Goal: Check status: Check status

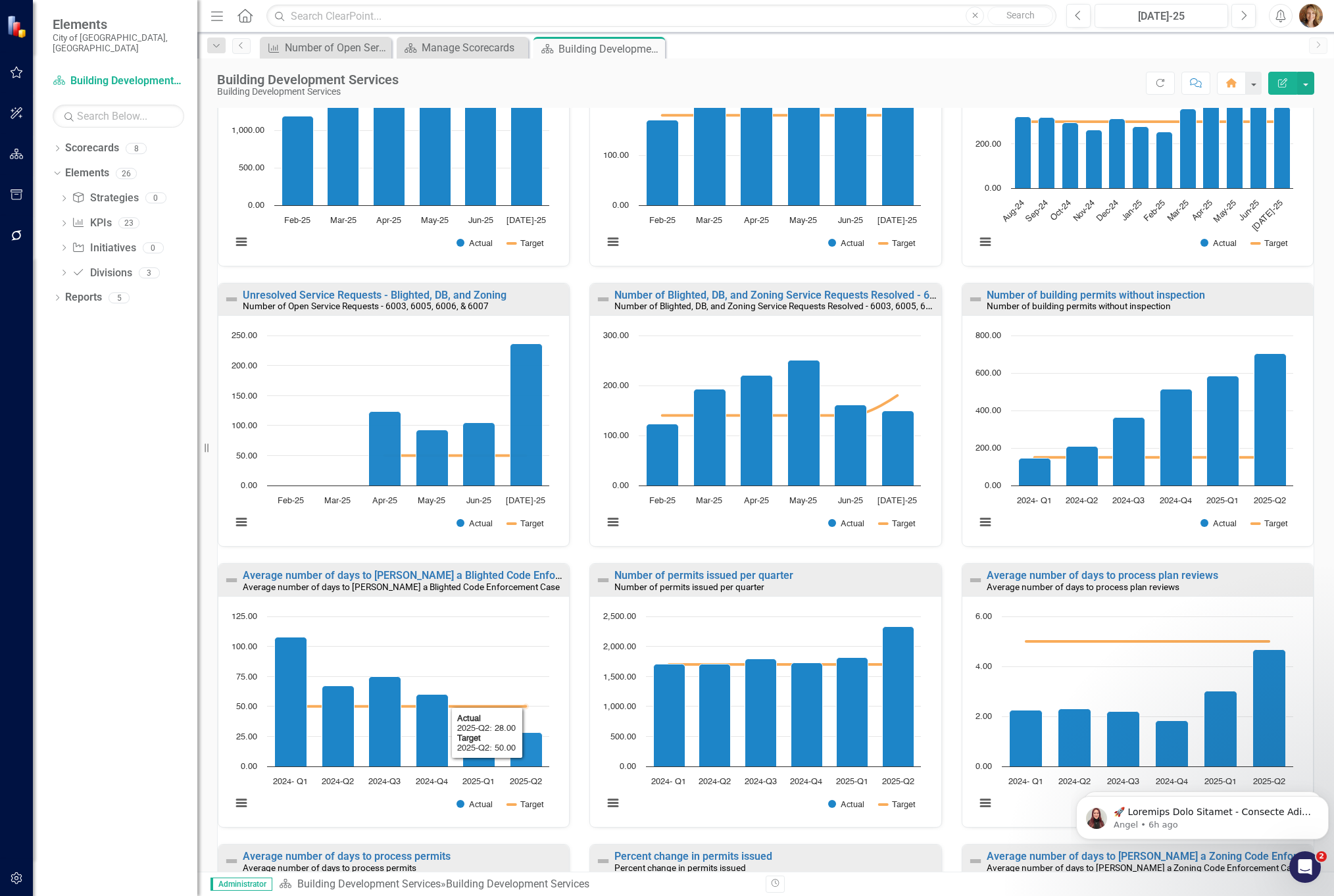
scroll to position [252, 0]
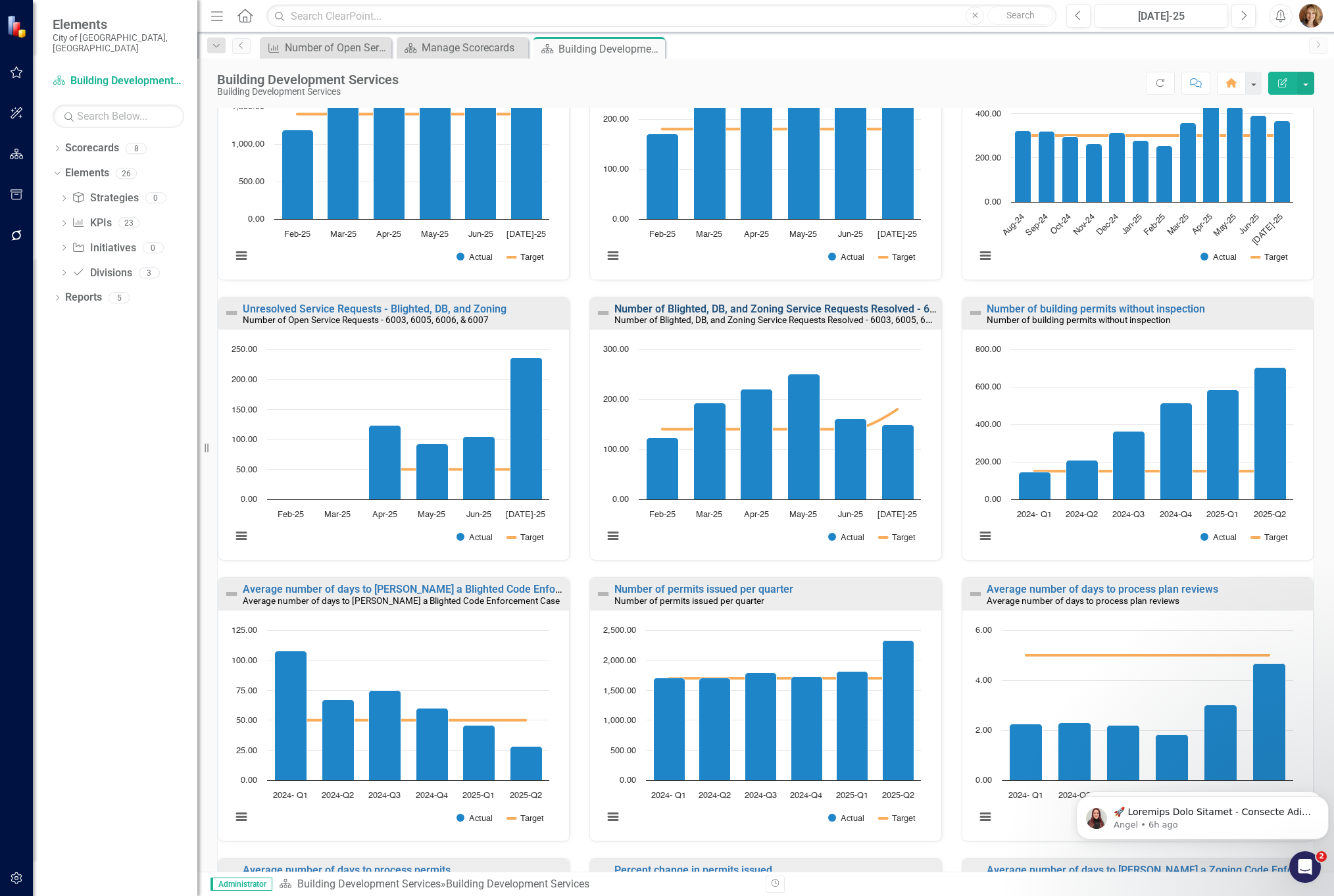
click at [693, 309] on link "Number of Blighted, DB, and Zoning Service Requests Resolved - 6003, 6005, 6006…" at bounding box center [824, 308] width 420 height 12
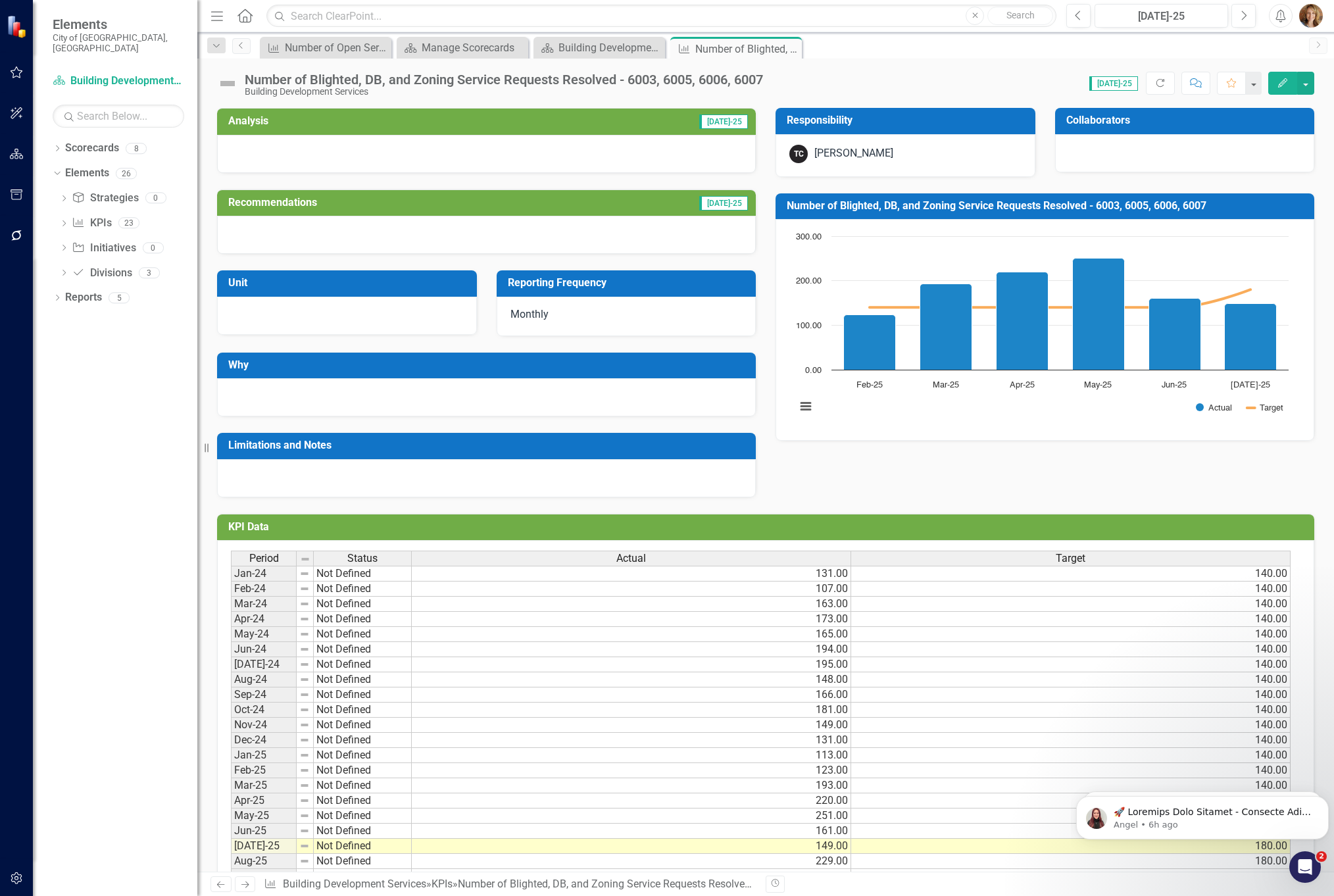
click at [744, 81] on div "Number of Blighted, DB, and Zoning Service Requests Resolved - 6003, 6005, 6006…" at bounding box center [503, 80] width 518 height 15
click at [763, 80] on div "Number of Blighted, DB, and Zoning Service Requests Resolved - 6003, 6005, 6006…" at bounding box center [503, 80] width 518 height 15
click at [628, 95] on div "Building Development Services" at bounding box center [503, 92] width 518 height 10
click at [554, 79] on div "Number of Blighted, DB, and Zoning Service Requests Resolved - 6003, 6005, 6006…" at bounding box center [503, 80] width 518 height 15
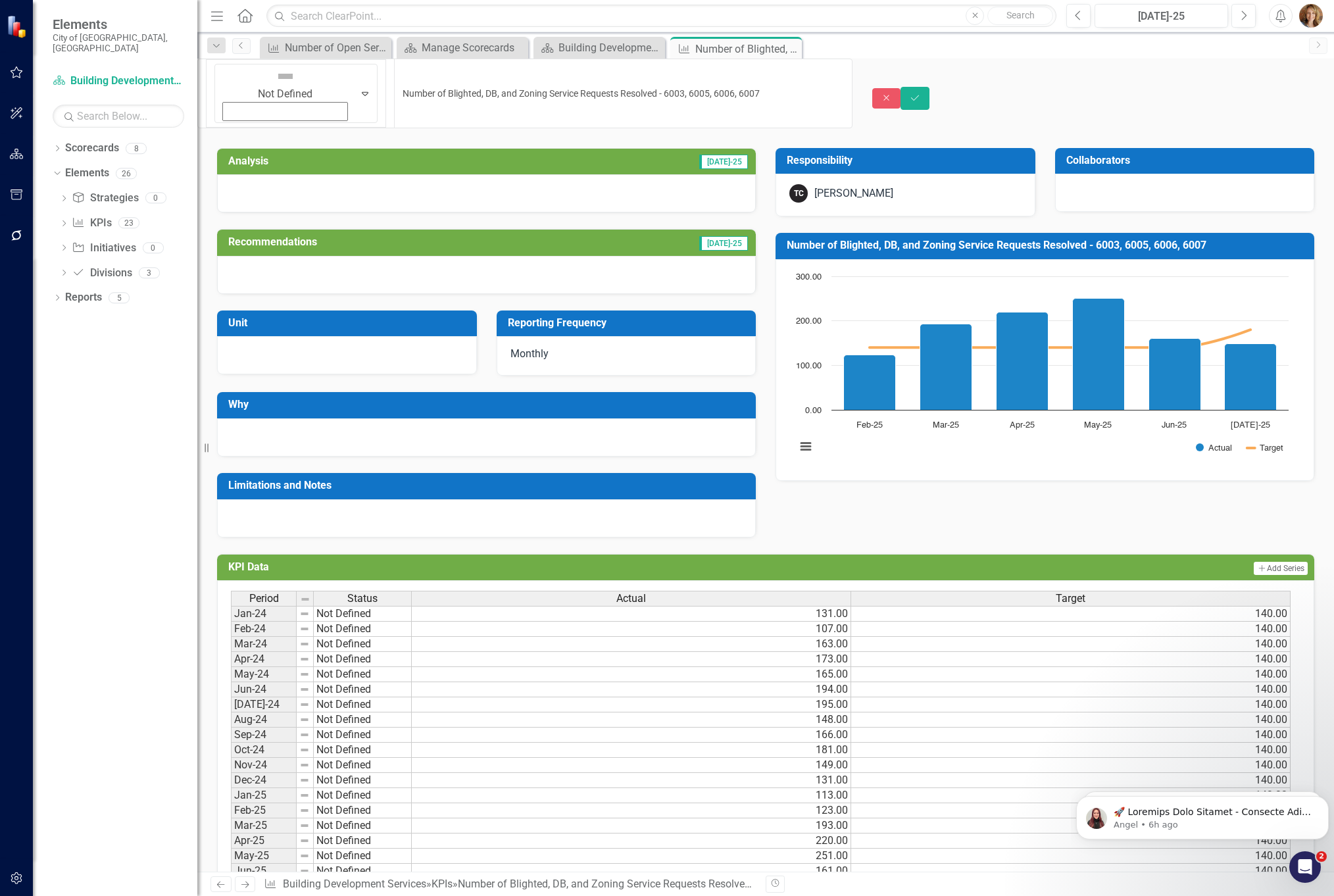
click at [677, 76] on input "Number of Blighted, DB, and Zoning Service Requests Resolved - 6003, 6005, 6006…" at bounding box center [623, 93] width 458 height 69
drag, startPoint x: 702, startPoint y: 77, endPoint x: 257, endPoint y: 93, distance: 445.3
click at [257, 93] on div "Not Defined Expand Number of Blighted, DB, and Zoning Service Requests Resolved…" at bounding box center [766, 98] width 1137 height 80
